Goal: Check status

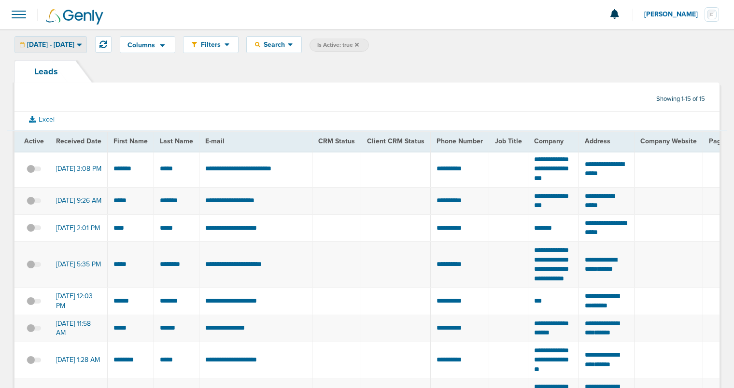
click at [82, 46] on icon at bounding box center [79, 45] width 5 height 8
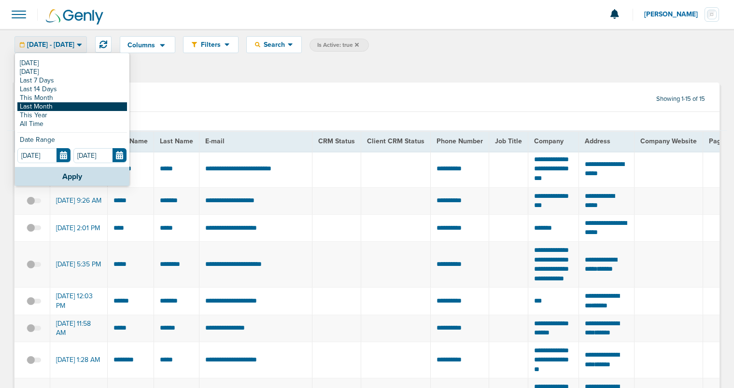
click at [73, 106] on link "Last Month" at bounding box center [72, 106] width 110 height 9
type input "09.30.2025"
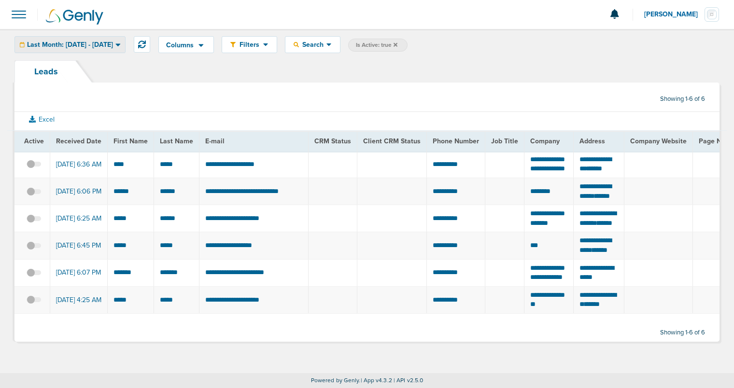
click at [121, 48] on icon at bounding box center [117, 45] width 5 height 8
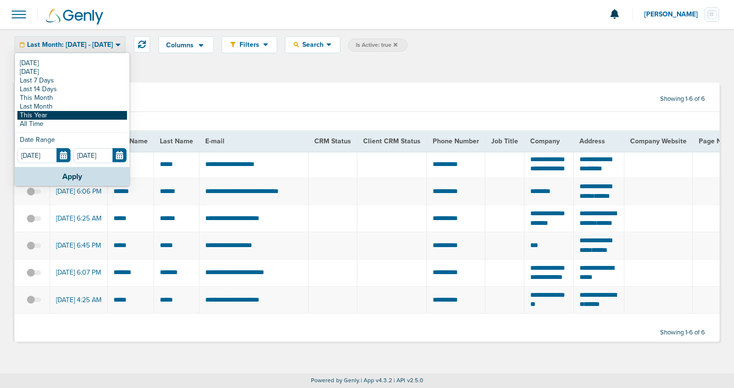
click at [29, 111] on link "This Year" at bounding box center [72, 115] width 110 height 9
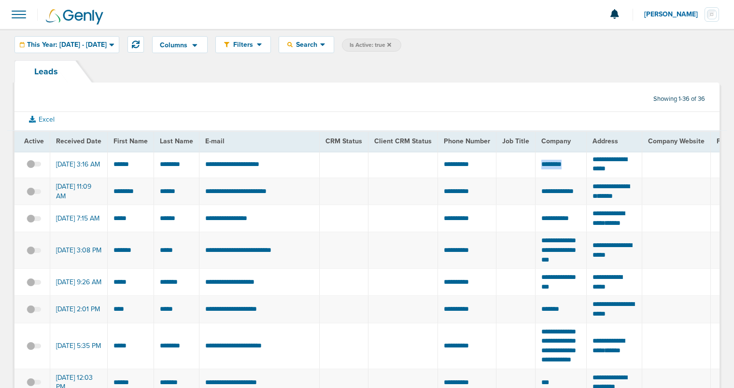
drag, startPoint x: 558, startPoint y: 169, endPoint x: 529, endPoint y: 168, distance: 29.0
click at [536, 168] on td "********" at bounding box center [561, 164] width 51 height 27
